Goal: Transaction & Acquisition: Purchase product/service

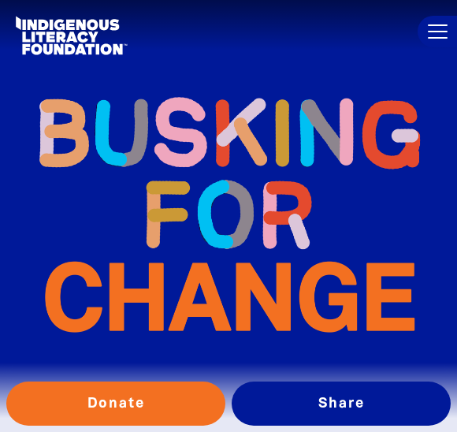
click at [116, 407] on button "Donate" at bounding box center [115, 404] width 219 height 44
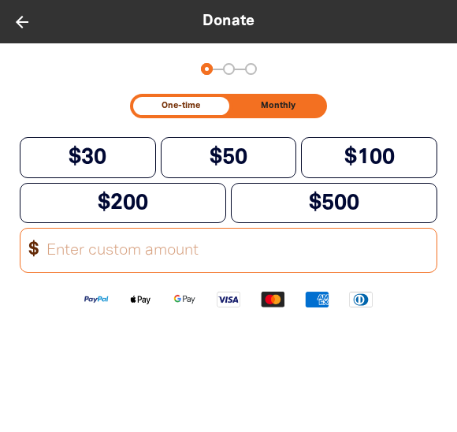
click at [106, 257] on input "Other Amount" at bounding box center [236, 250] width 401 height 43
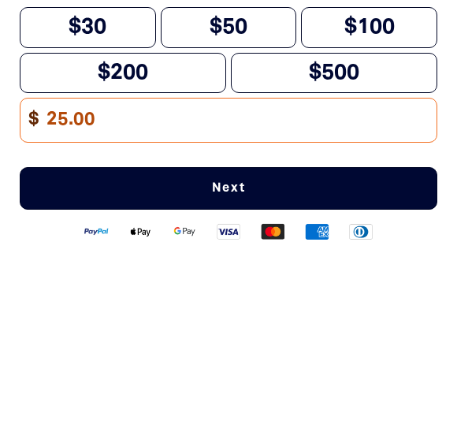
type input "25.00"
click at [241, 312] on span "Next" at bounding box center [229, 318] width 366 height 13
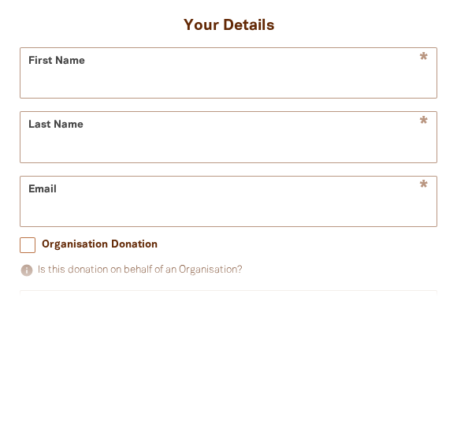
scroll to position [7, 0]
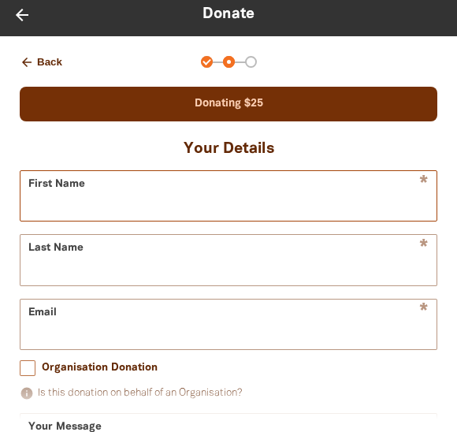
click at [84, 196] on input "First Name" at bounding box center [229, 196] width 416 height 50
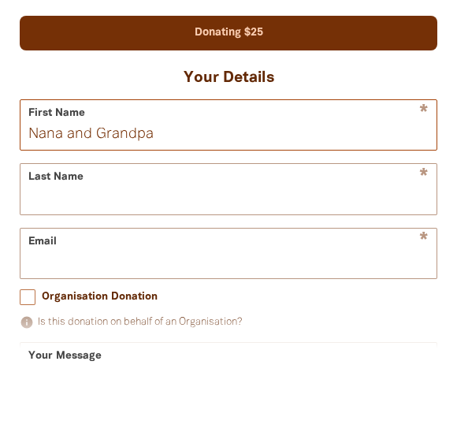
type input "Nana and Grandpa"
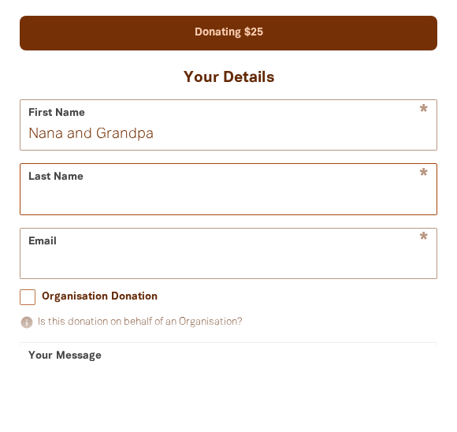
click at [69, 235] on input "Last Name" at bounding box center [229, 260] width 416 height 50
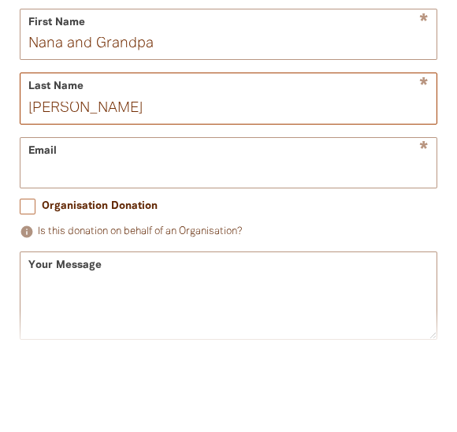
scroll to position [92, 0]
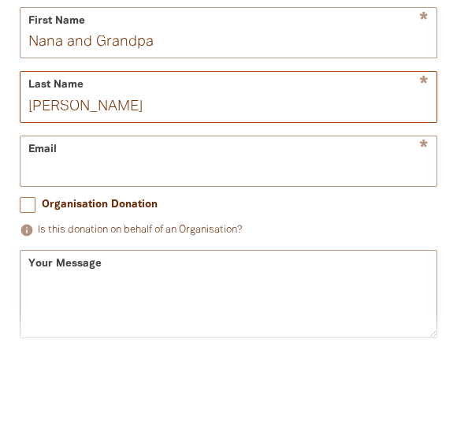
type input "[PERSON_NAME]"
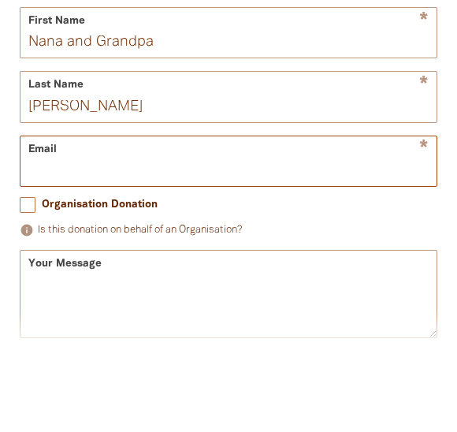
click at [149, 207] on input "Email" at bounding box center [229, 232] width 416 height 50
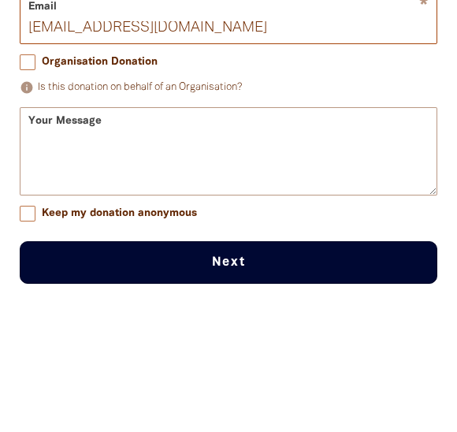
scroll to position [235, 0]
type input "[EMAIL_ADDRESS][DOMAIN_NAME]"
click at [154, 178] on div "Your Message" at bounding box center [229, 222] width 418 height 88
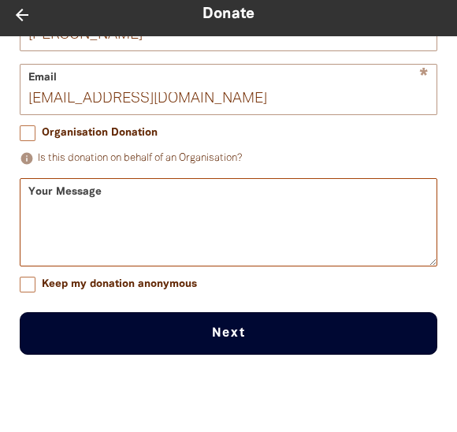
click at [129, 226] on textarea "Your Message" at bounding box center [229, 236] width 416 height 59
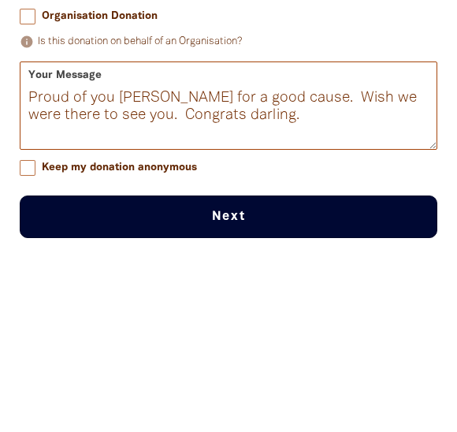
type textarea "Proud of you [PERSON_NAME] for a good cause. Wish we were there to see you. Con…"
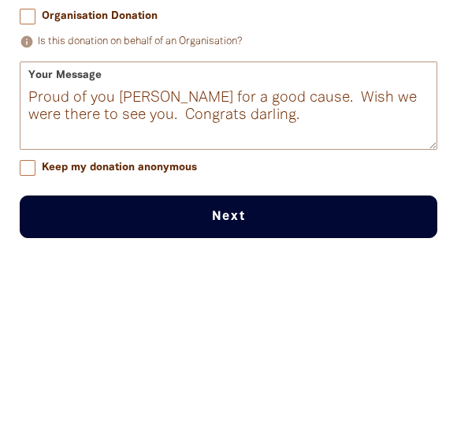
click at [215, 312] on button "Next chevron_right" at bounding box center [229, 333] width 418 height 43
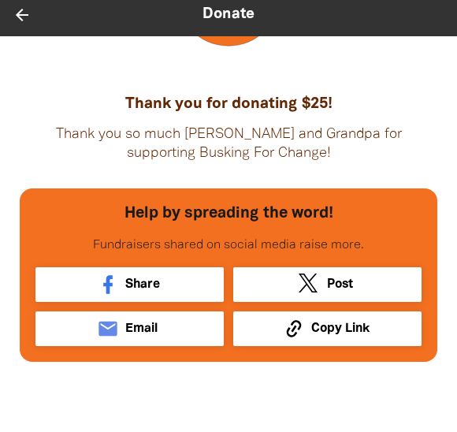
scroll to position [161, 0]
